Goal: Use online tool/utility: Utilize a website feature to perform a specific function

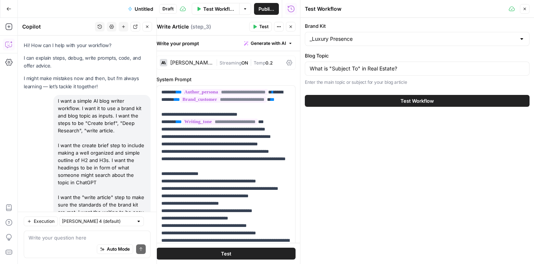
scroll to position [1429, 0]
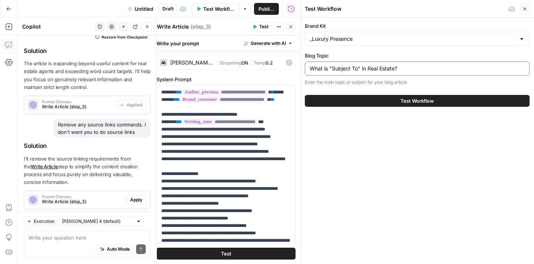
drag, startPoint x: 413, startPoint y: 70, endPoint x: 309, endPoint y: 69, distance: 103.8
click at [310, 69] on input "What is "Subject To" in Real Estate?" at bounding box center [417, 68] width 215 height 7
paste input "How to Convert Real Estate Leads"
click at [409, 70] on input "How to Convert Real Estate Leads" at bounding box center [417, 68] width 215 height 7
click at [427, 71] on input "How to Convert Real Estate Leads and What are Conversion Rates" at bounding box center [417, 68] width 215 height 7
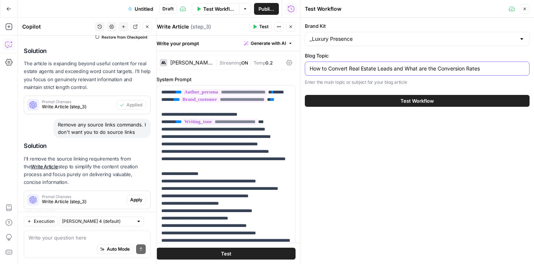
type input "How to Convert Real Estate Leads and What are the Conversion Rates"
click at [406, 102] on span "Test Workflow" at bounding box center [416, 100] width 33 height 7
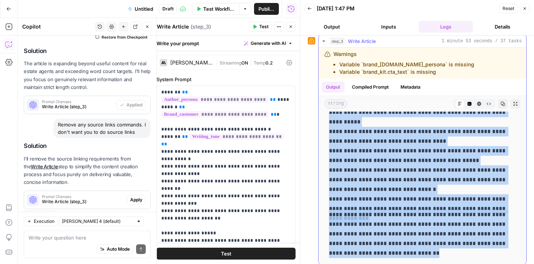
scroll to position [40, 0]
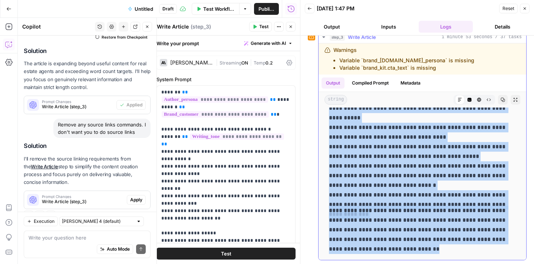
drag, startPoint x: 330, startPoint y: 162, endPoint x: 473, endPoint y: 248, distance: 167.7
copy div "**********"
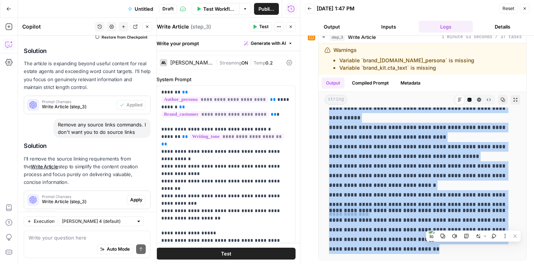
click at [138, 195] on button "Apply" at bounding box center [136, 200] width 19 height 10
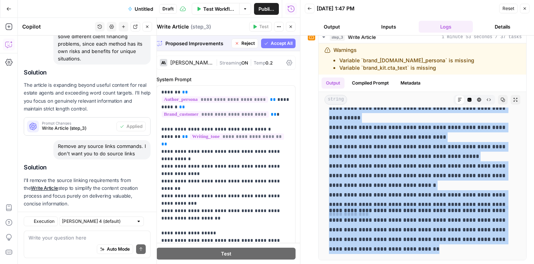
scroll to position [1357, 0]
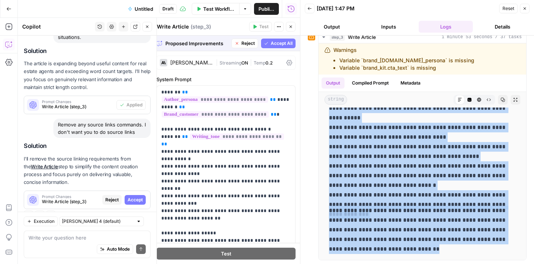
click at [126, 195] on button "Accept" at bounding box center [135, 200] width 21 height 10
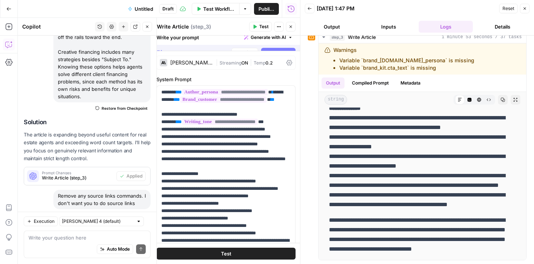
scroll to position [0, 0]
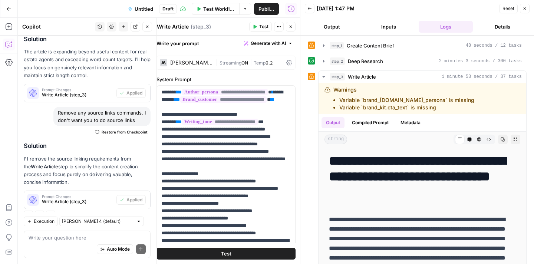
click at [259, 24] on button "Test" at bounding box center [260, 27] width 23 height 10
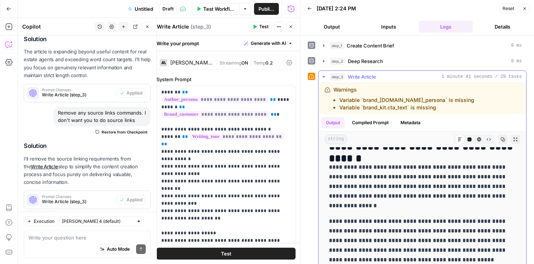
scroll to position [896, 0]
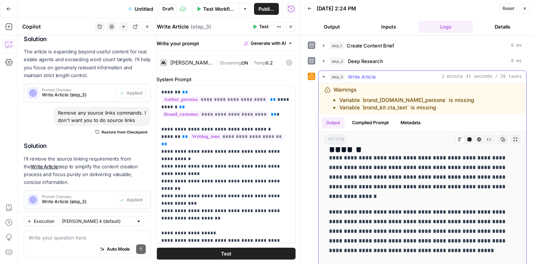
click at [372, 176] on p "**********" at bounding box center [422, 177] width 187 height 48
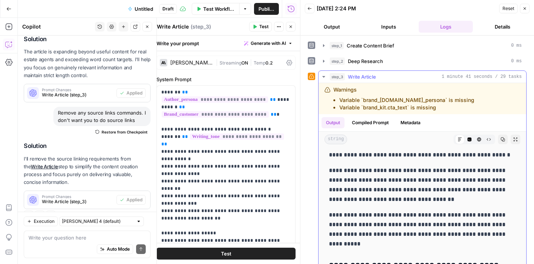
scroll to position [2648, 0]
